Goal: Transaction & Acquisition: Book appointment/travel/reservation

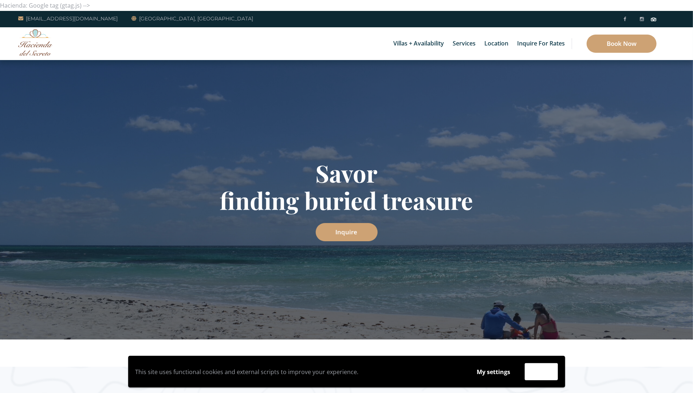
click at [71, 57] on div "Villas + Availability 6 Bedrooms Casa del Secreto 5 Bedrooms [GEOGRAPHIC_DATA][…" at bounding box center [346, 43] width 693 height 33
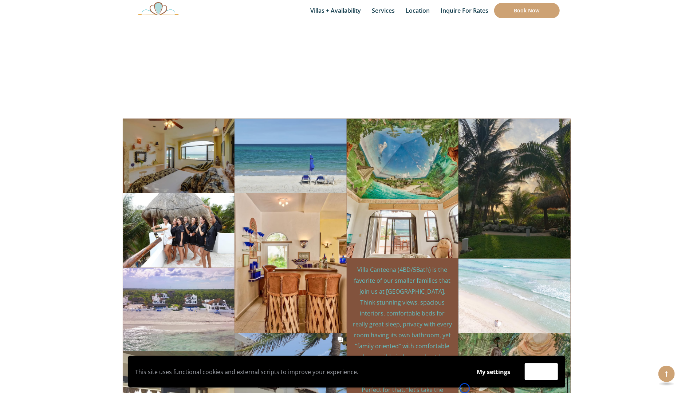
scroll to position [2469, 0]
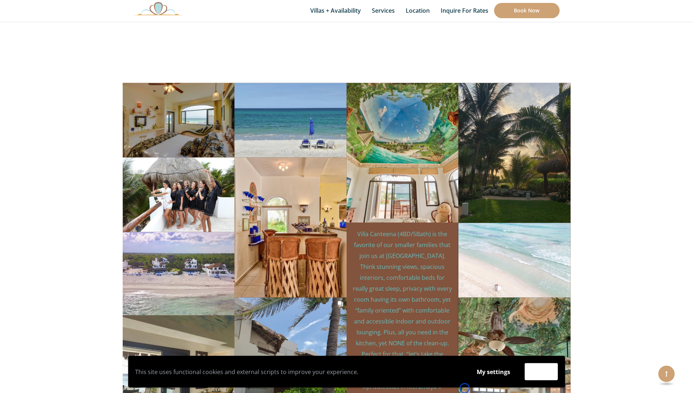
click at [71, 57] on section at bounding box center [346, 1] width 693 height 164
click at [41, 60] on section at bounding box center [346, 1] width 693 height 164
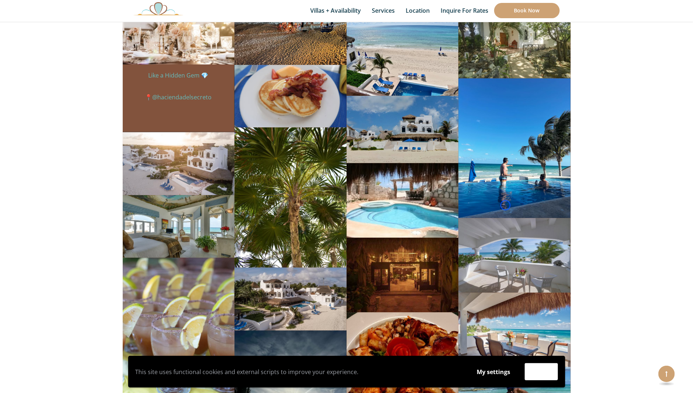
scroll to position [3462, 0]
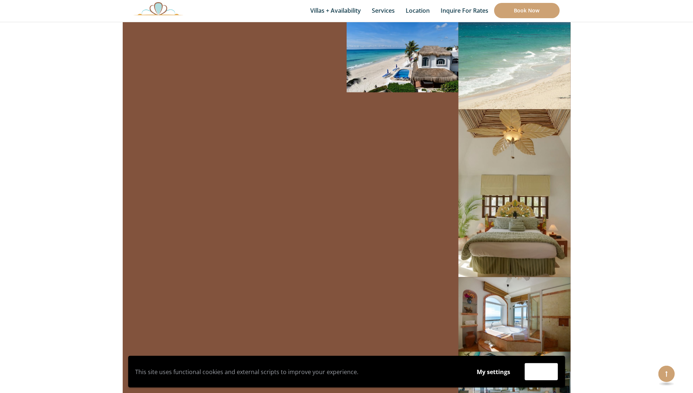
scroll to position [4948, 0]
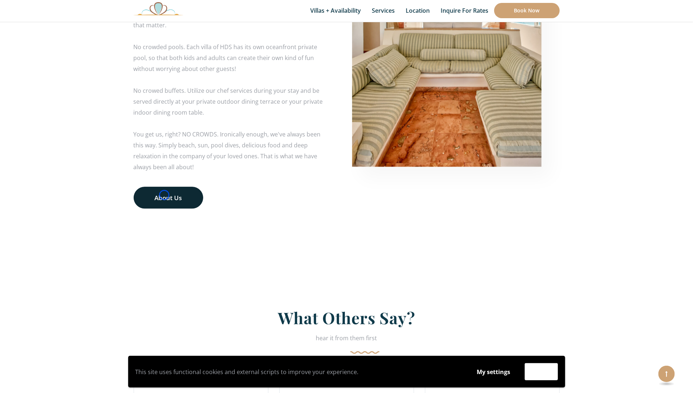
click at [164, 195] on link "About Us" at bounding box center [169, 198] width 70 height 22
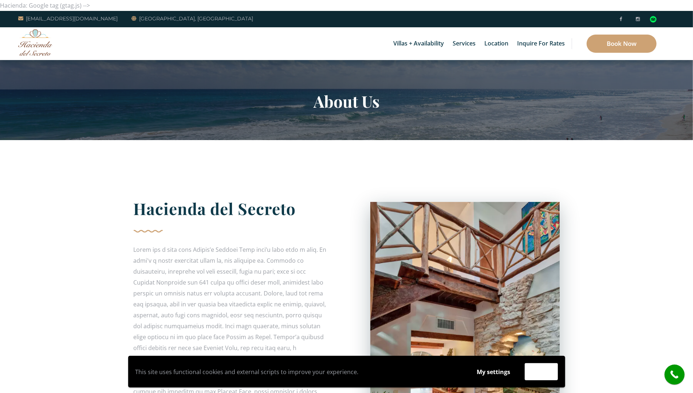
click at [60, 49] on div "Villas + Availability 6 Bedrooms Casa del Secreto 5 Bedrooms [GEOGRAPHIC_DATA][…" at bounding box center [346, 43] width 693 height 33
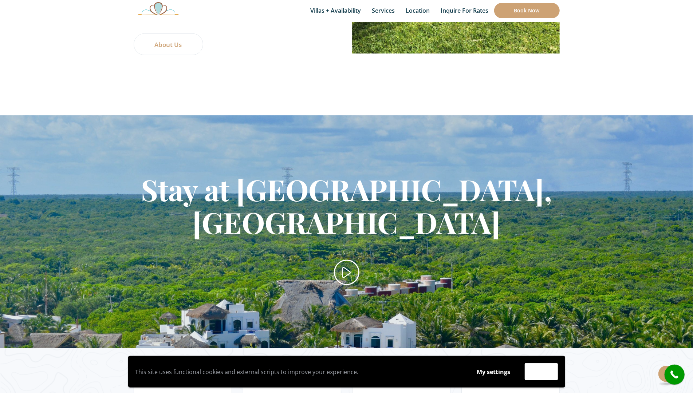
scroll to position [807, 0]
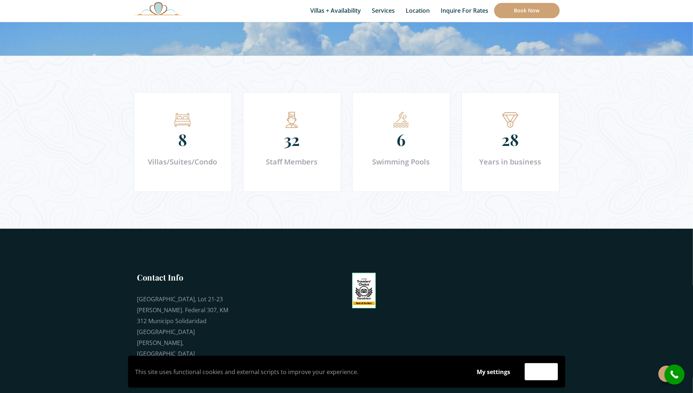
click at [60, 56] on section "8 Villas/Suites/Condo 32 Staff Members 6 Swimming Pools 28" at bounding box center [346, 142] width 693 height 173
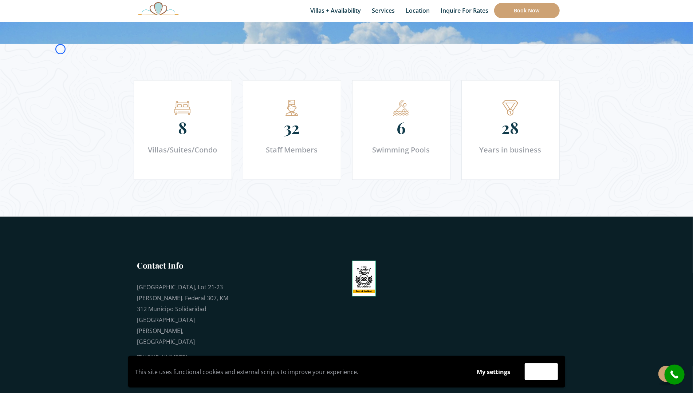
scroll to position [1114, 0]
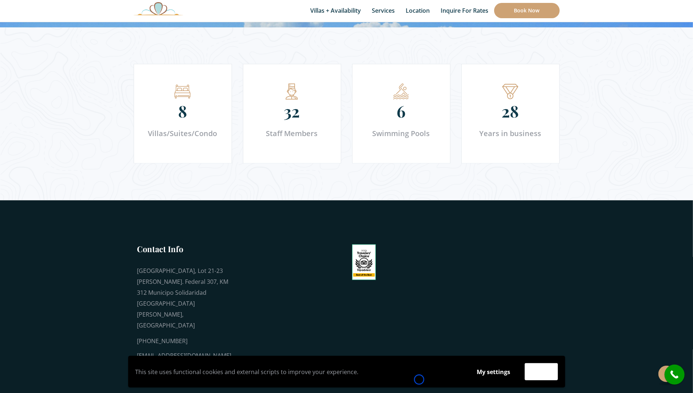
click at [419, 380] on div "This site uses functional cookies and external scripts to improve your experien…" at bounding box center [347, 371] width 430 height 17
click at [56, 36] on section "8 Villas/Suites/Condo 32 Staff Members 6 Swimming Pools 28" at bounding box center [346, 113] width 693 height 173
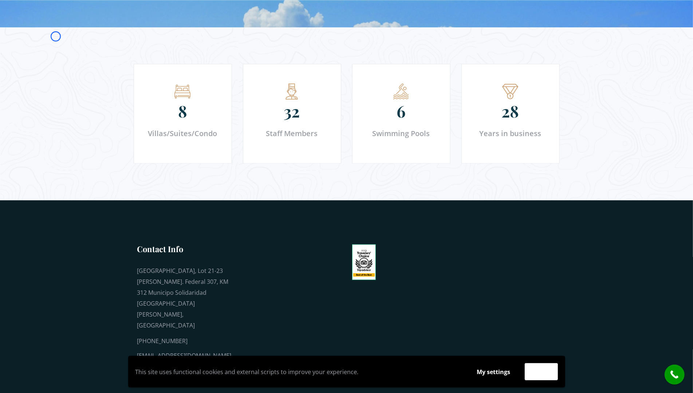
scroll to position [0, 0]
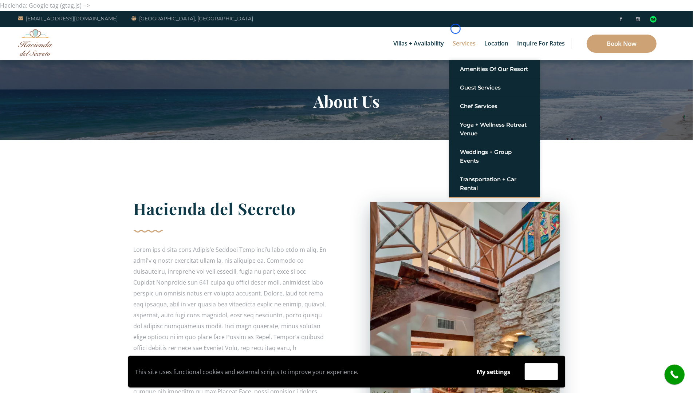
click at [455, 29] on link "Services" at bounding box center [464, 43] width 30 height 33
click at [49, 56] on div "Villas + Availability 6 Bedrooms Casa del Secreto 5 Bedrooms Villa Sarita Villa…" at bounding box center [346, 43] width 693 height 33
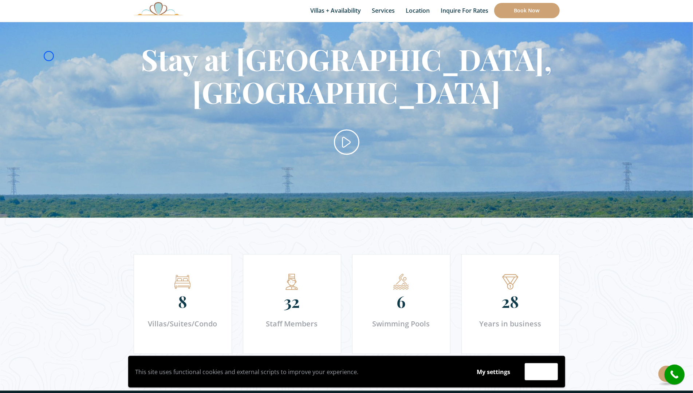
scroll to position [950, 0]
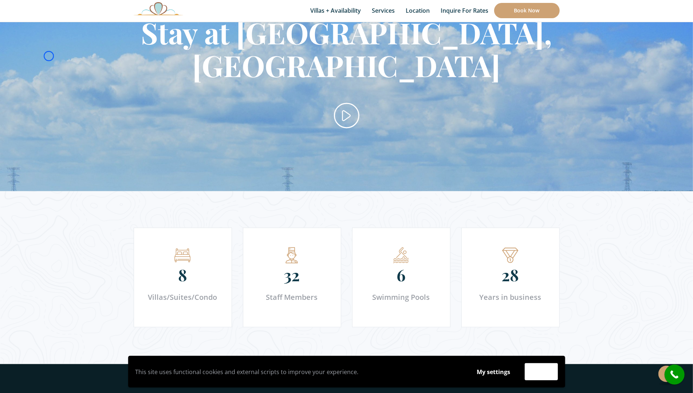
click at [49, 56] on section "Stay at Secreto, Hacienda del Secreto" at bounding box center [346, 75] width 693 height 233
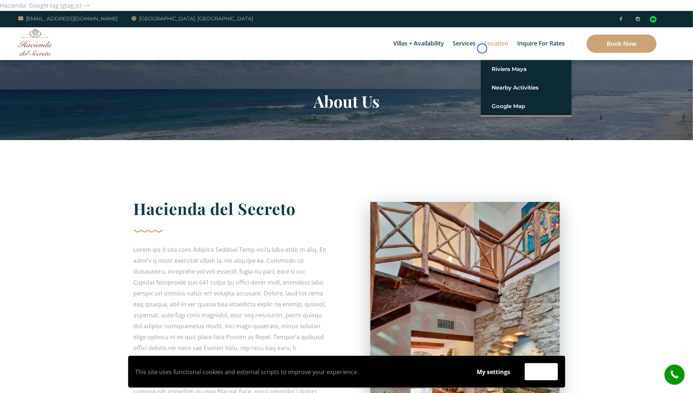
click at [482, 48] on link "Location" at bounding box center [495, 43] width 31 height 33
click at [43, 45] on img at bounding box center [35, 42] width 35 height 27
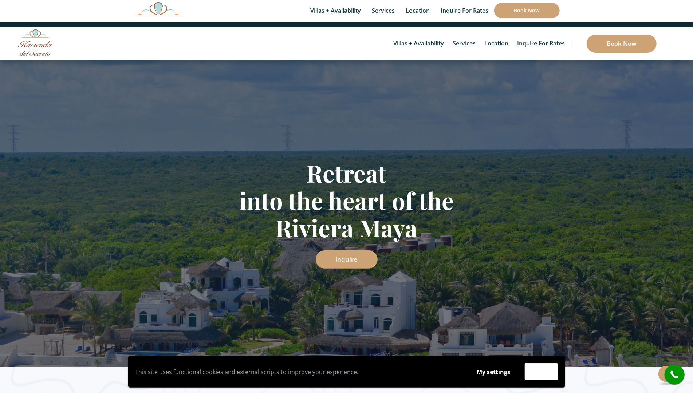
scroll to position [549, 0]
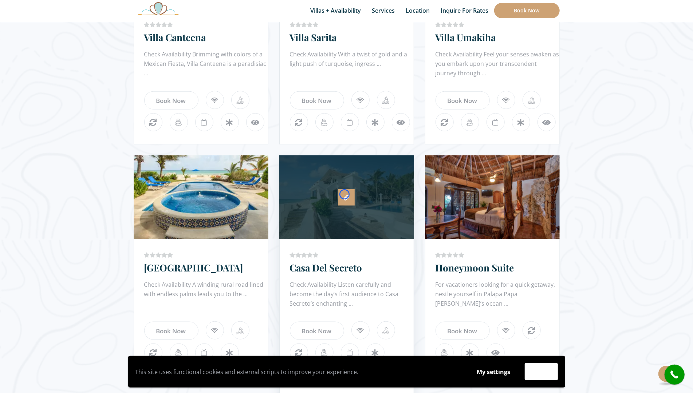
click at [344, 195] on icon at bounding box center [346, 197] width 5 height 5
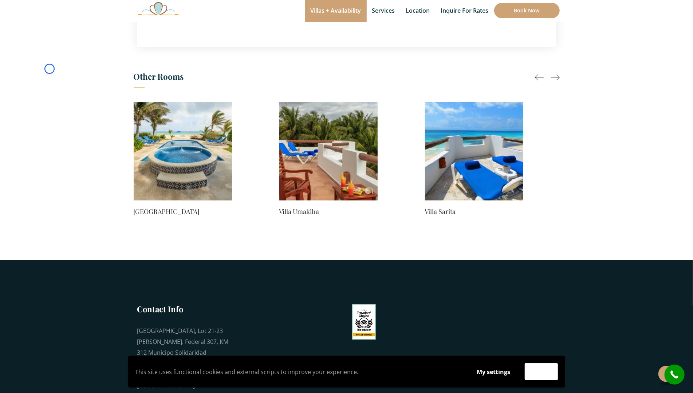
scroll to position [646, 0]
